Goal: Navigation & Orientation: Go to known website

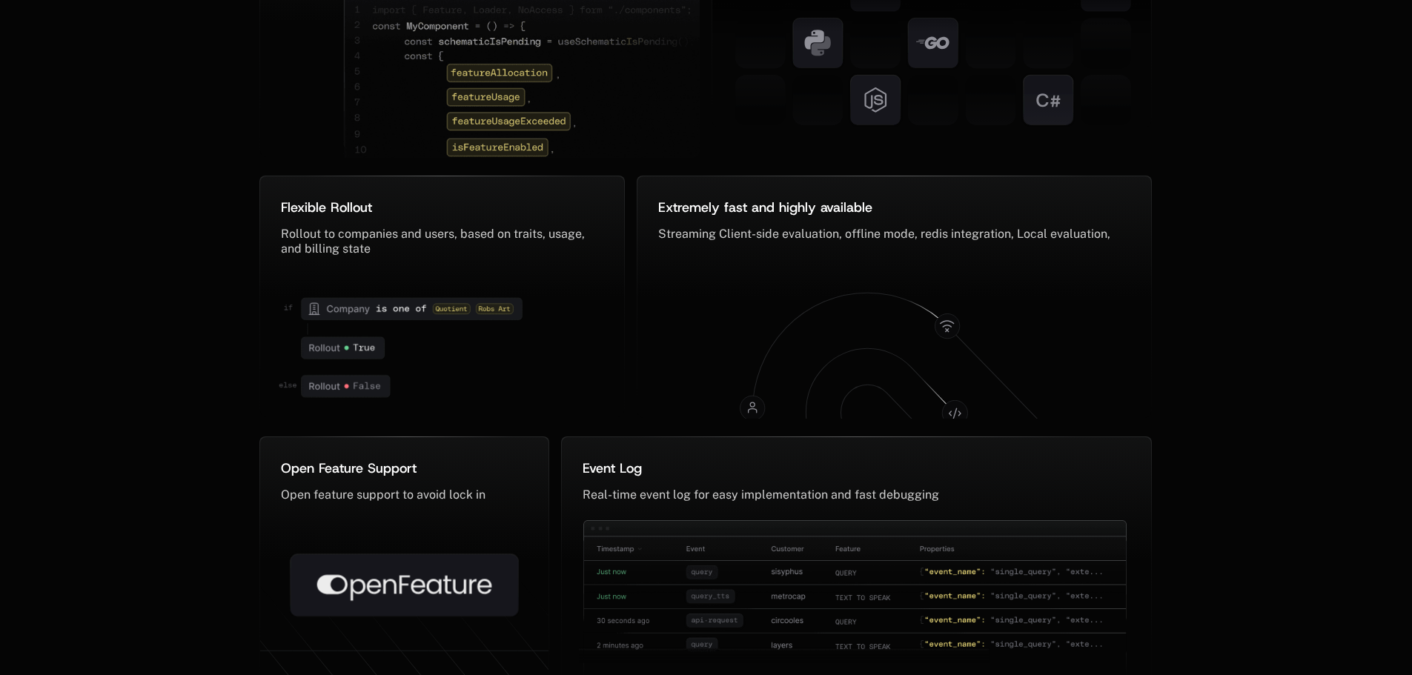
scroll to position [7309, 0]
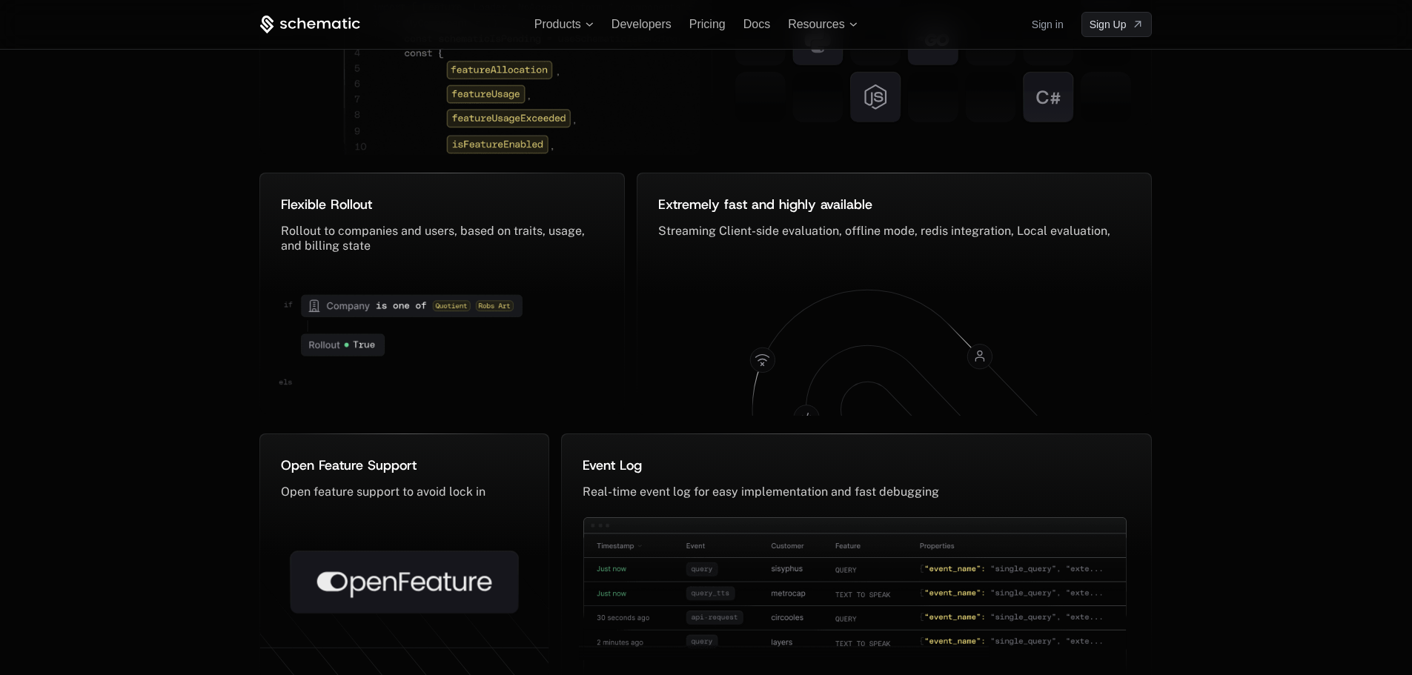
scroll to position [7220, 0]
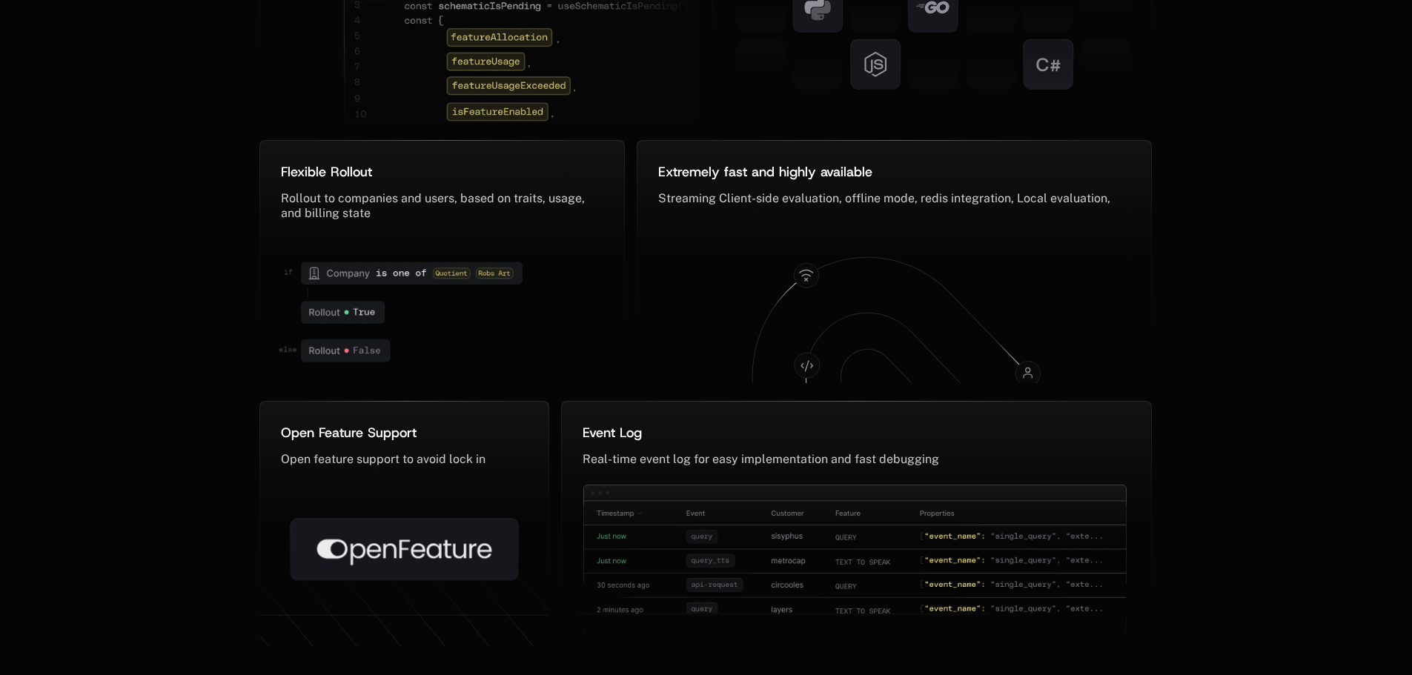
scroll to position [7324, 0]
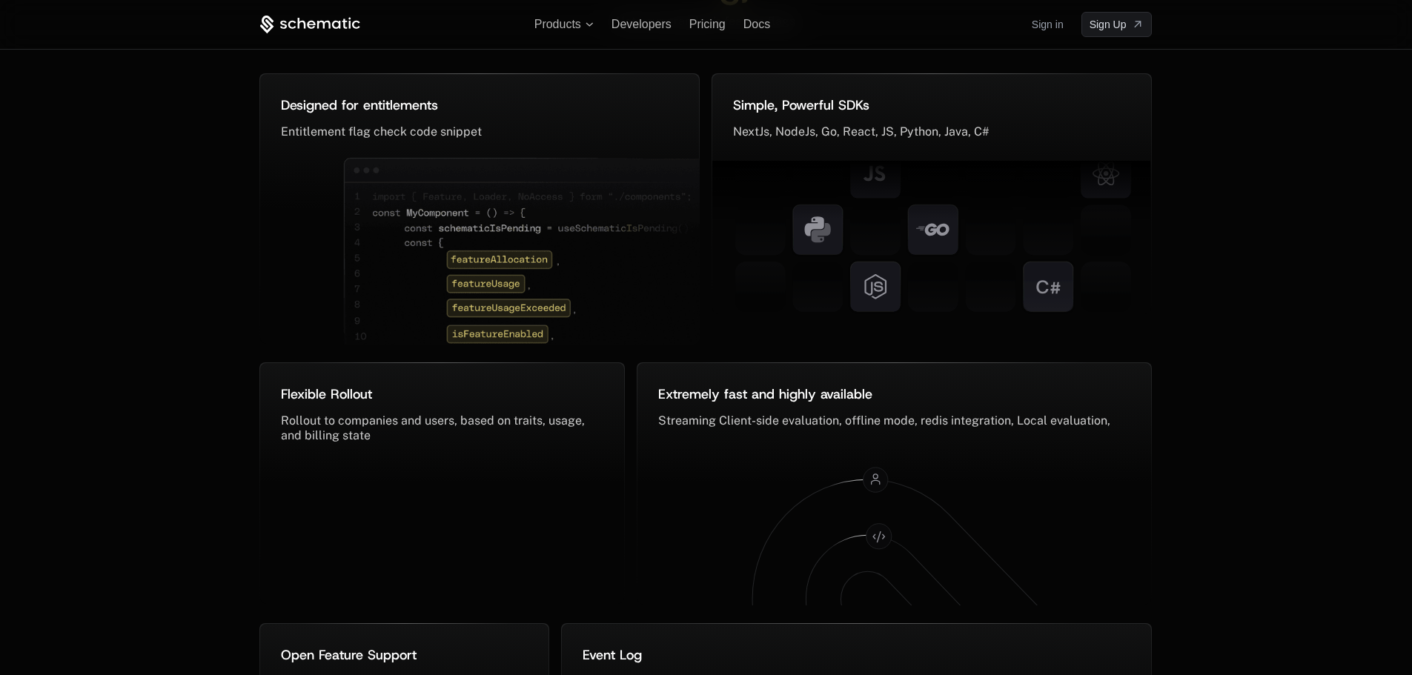
scroll to position [5780, 0]
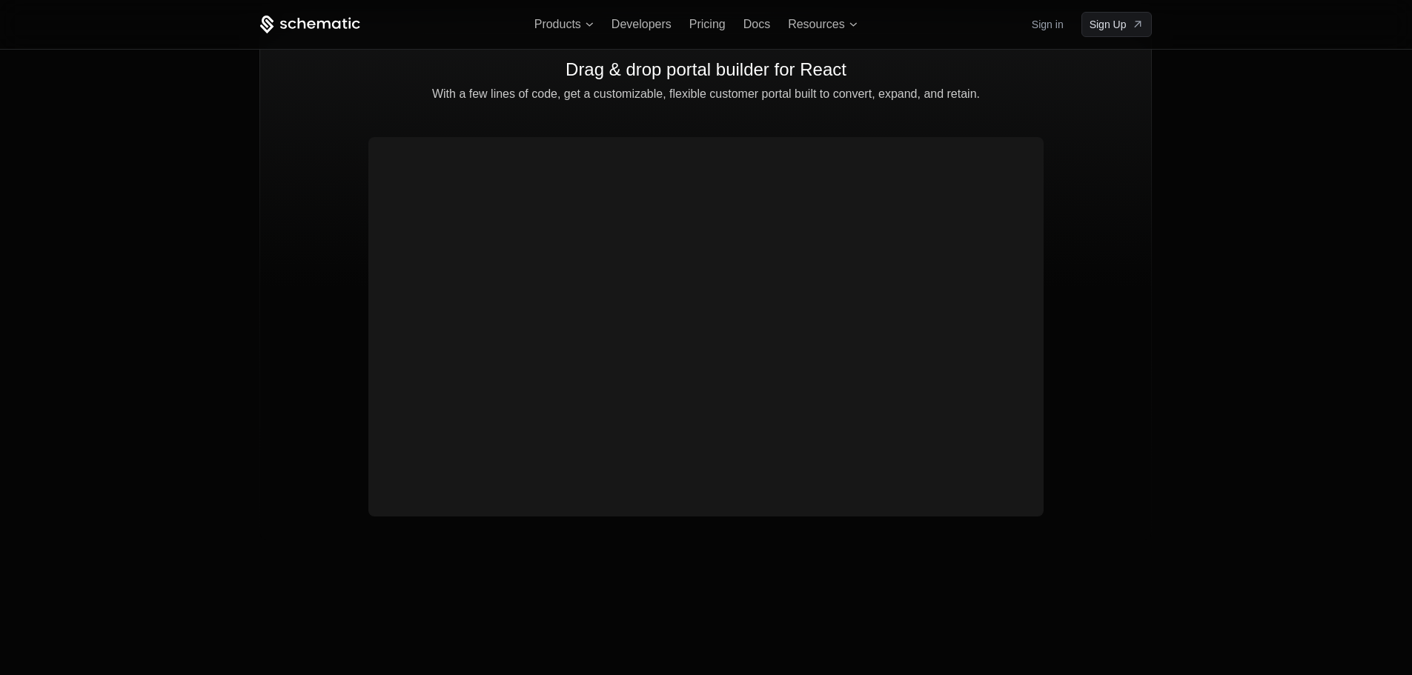
scroll to position [4515, 0]
